Goal: Task Accomplishment & Management: Use online tool/utility

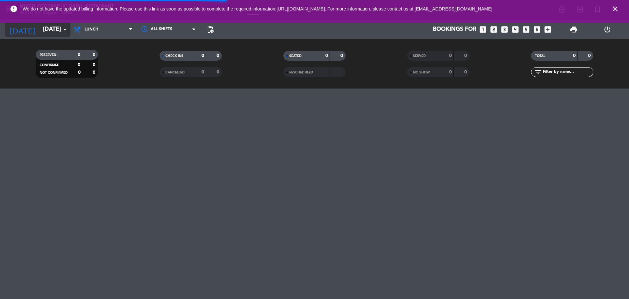
click at [52, 29] on input "[DATE]" at bounding box center [78, 29] width 76 height 13
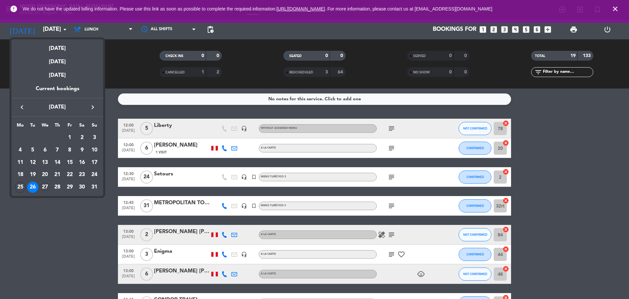
click at [48, 184] on div "27" at bounding box center [44, 187] width 11 height 11
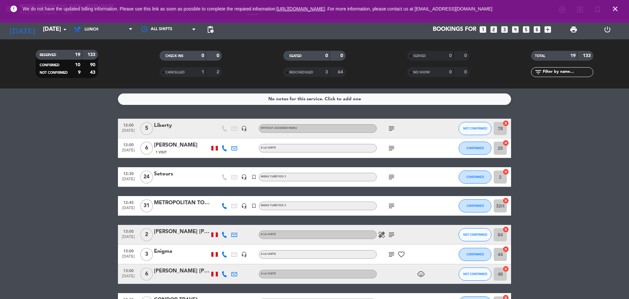
type input "[DATE]"
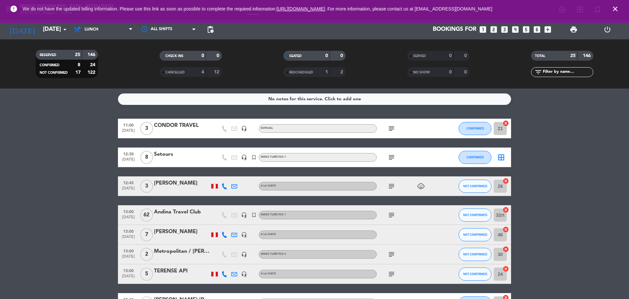
click at [614, 8] on icon "close" at bounding box center [616, 9] width 8 height 8
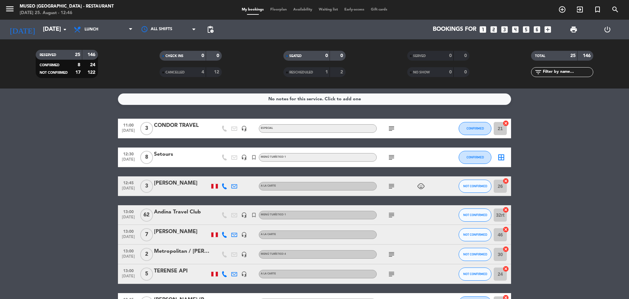
click at [284, 8] on span "Floorplan" at bounding box center [278, 10] width 23 height 4
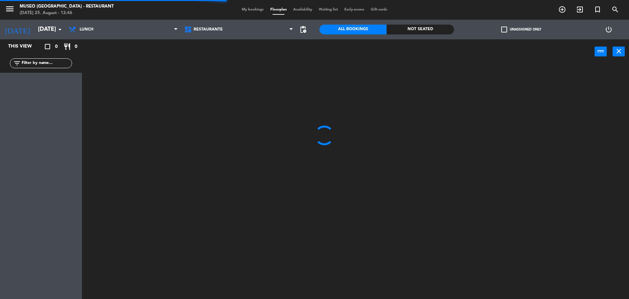
click at [52, 66] on input "text" at bounding box center [46, 63] width 51 height 7
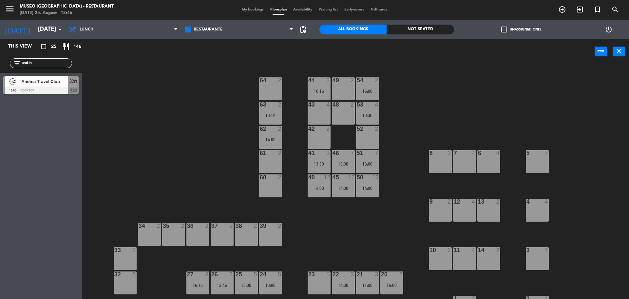
type input "andin"
click at [63, 85] on span "Andina Travel Club" at bounding box center [44, 81] width 47 height 7
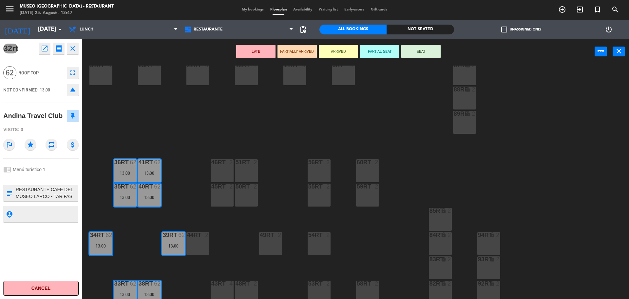
scroll to position [261, 0]
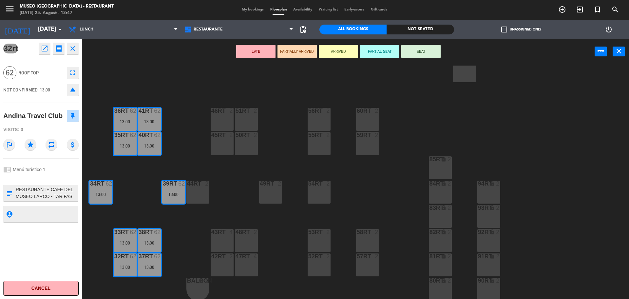
click at [235, 178] on div "18RT 4 16RT 4 28RT 2 80RR lock 2 27RT 5 7RT 5 S1RT lock 2 17RT 5 81RR lock 2 29…" at bounding box center [358, 183] width 541 height 235
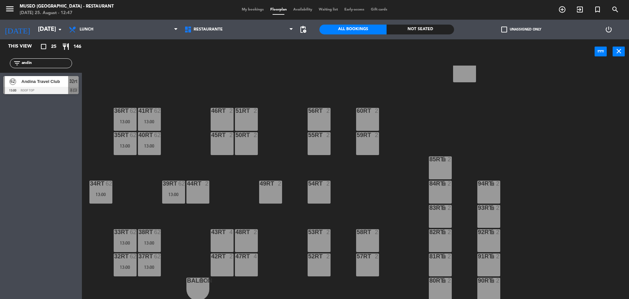
click at [135, 126] on div "36rt 62 13:00" at bounding box center [125, 119] width 23 height 23
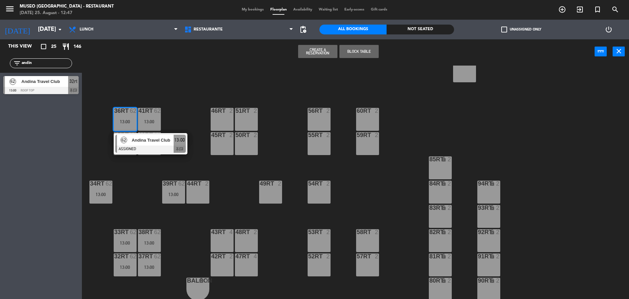
click at [148, 146] on div at bounding box center [150, 149] width 70 height 7
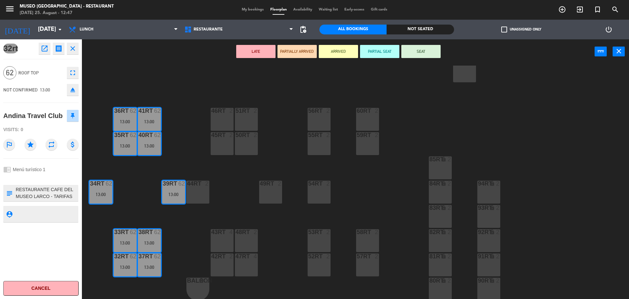
click at [193, 161] on div "18RT 4 16RT 4 28RT 2 80RR lock 2 27RT 5 7RT 5 S1RT lock 2 17RT 5 81RR lock 2 29…" at bounding box center [358, 183] width 541 height 235
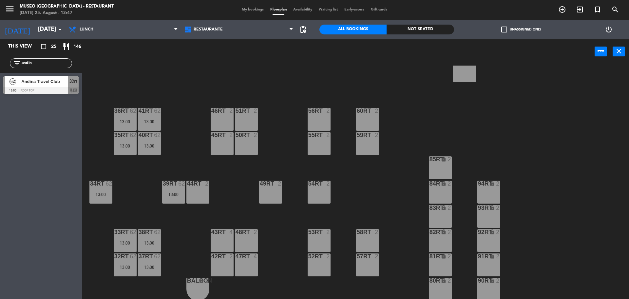
click at [51, 64] on input "andin" at bounding box center [46, 63] width 51 height 7
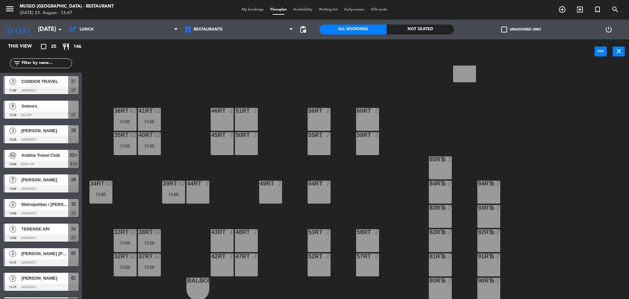
click at [222, 170] on div "18RT 4 16RT 4 28RT 2 80RR lock 2 27RT 5 7RT 5 S1RT lock 2 17RT 5 81RR lock 2 29…" at bounding box center [358, 183] width 541 height 235
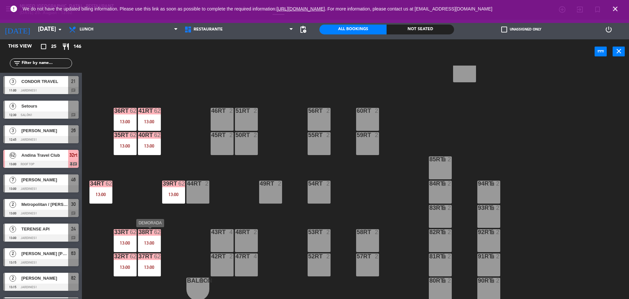
click at [152, 238] on div "38rt 62 13:00" at bounding box center [149, 240] width 23 height 23
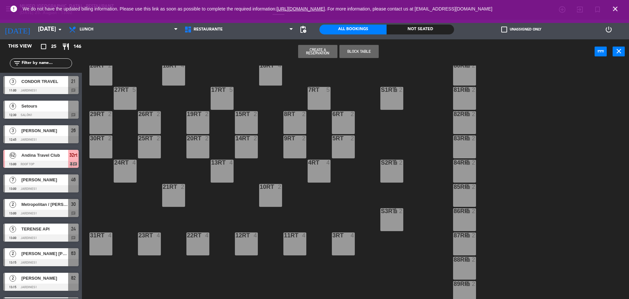
scroll to position [0, 0]
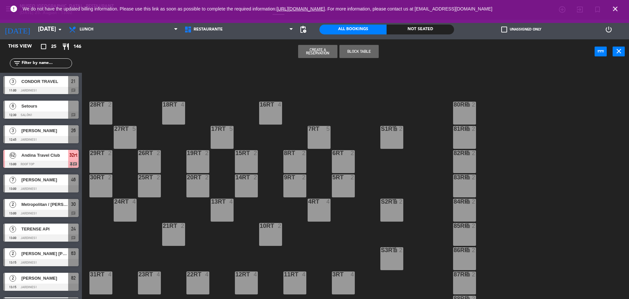
click at [53, 64] on input "text" at bounding box center [46, 63] width 51 height 7
click at [344, 181] on div "5RT 2" at bounding box center [343, 185] width 23 height 23
click at [359, 128] on div "18RT 4 16RT 4 28RT 2 80RR lock 2 27RT 5 7RT 5 S1RT lock 2 17RT 5 81RR lock 2 29…" at bounding box center [358, 183] width 541 height 235
click at [346, 190] on div "5RT 2" at bounding box center [343, 185] width 23 height 23
click at [308, 86] on div "18RT 4 16RT 4 28RT 2 80RR lock 2 27RT 5 7RT 5 S1RT lock 2 17RT 5 81RR lock 2 29…" at bounding box center [358, 183] width 541 height 235
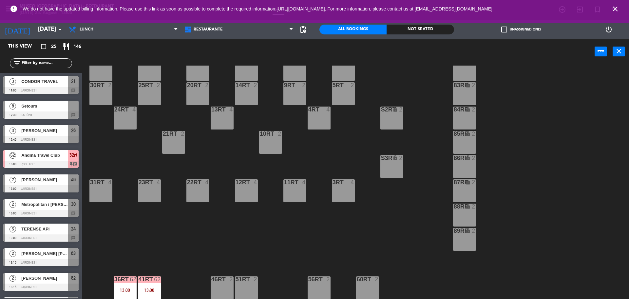
scroll to position [77, 0]
